Goal: Information Seeking & Learning: Learn about a topic

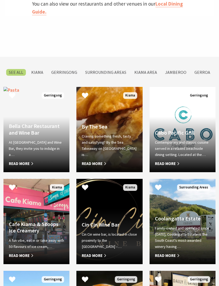
scroll to position [275, 0]
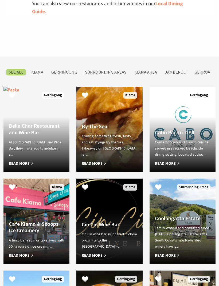
click at [25, 167] on span "Read More" at bounding box center [36, 163] width 55 height 6
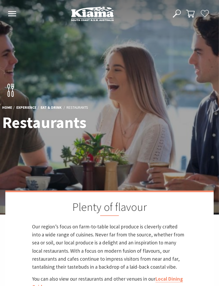
scroll to position [293, 0]
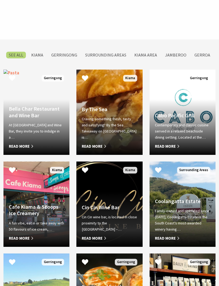
click at [173, 150] on span "Read More" at bounding box center [182, 146] width 55 height 6
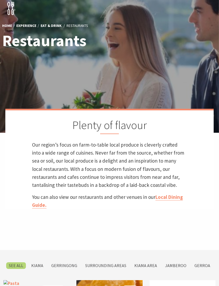
scroll to position [80, 0]
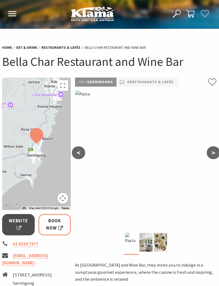
click at [22, 225] on span "Website" at bounding box center [18, 225] width 19 height 14
